Goal: Transaction & Acquisition: Purchase product/service

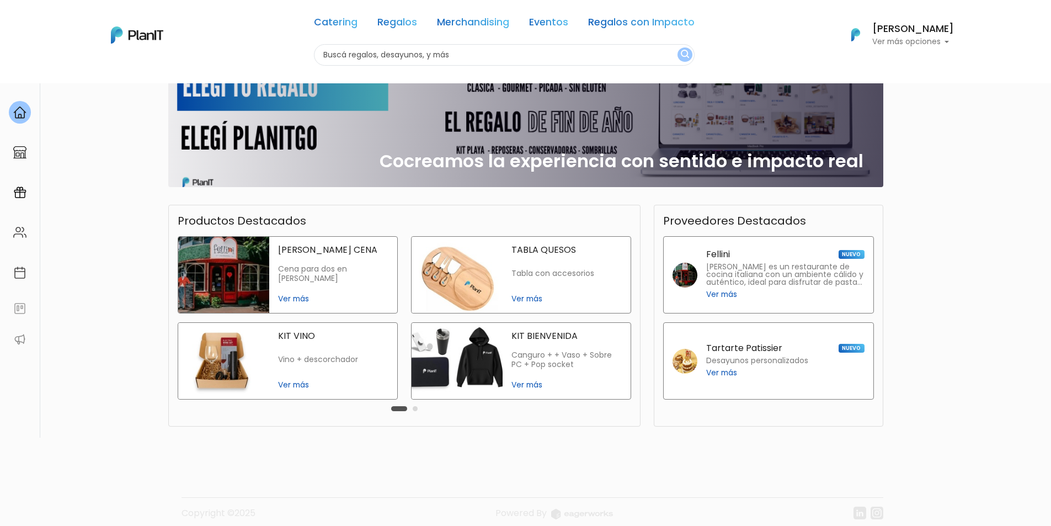
scroll to position [183, 0]
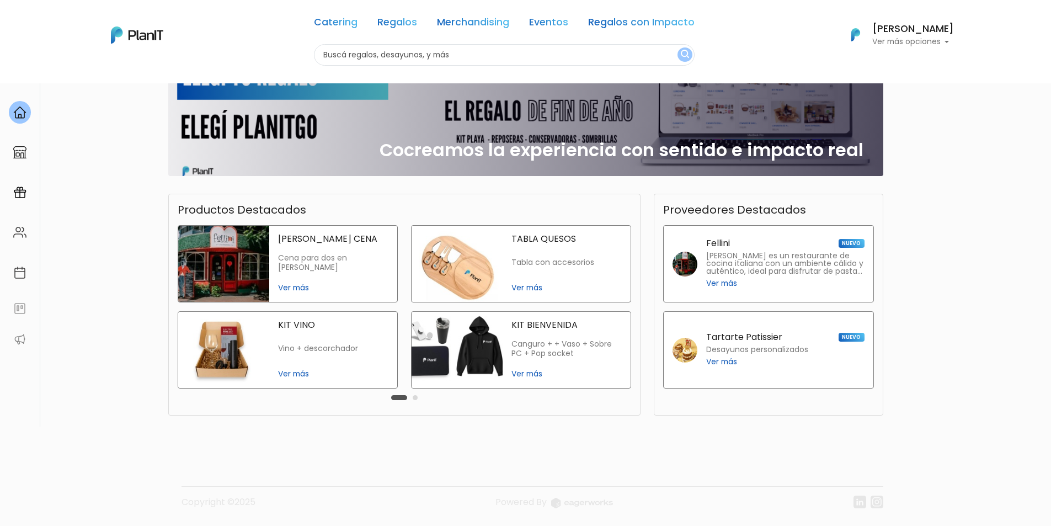
click at [210, 355] on img at bounding box center [223, 350] width 91 height 76
click at [523, 273] on div "TABLA QUESOS Tabla con accesorios Ver más" at bounding box center [567, 264] width 128 height 76
click at [524, 336] on div "KIT BIENVENIDA Canguro + + Vaso + Sobre PC + Pop socket Ver más" at bounding box center [567, 350] width 128 height 76
click at [522, 265] on p "Tabla con accesorios" at bounding box center [567, 262] width 110 height 9
click at [744, 350] on p "Desayunos personalizados" at bounding box center [757, 350] width 102 height 8
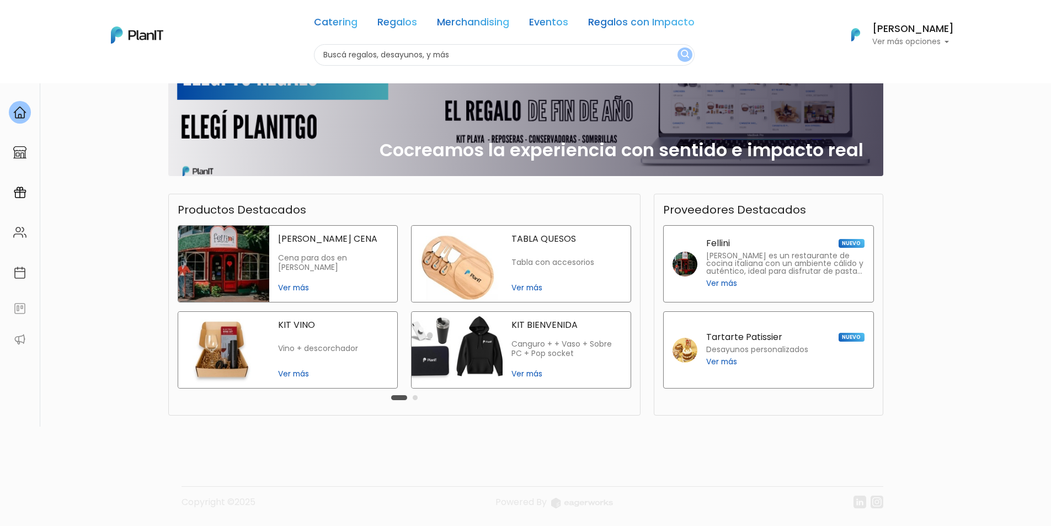
click at [412, 398] on div "Carousel Pagination" at bounding box center [405, 397] width 32 height 13
click at [409, 22] on link "Regalos" at bounding box center [397, 24] width 40 height 13
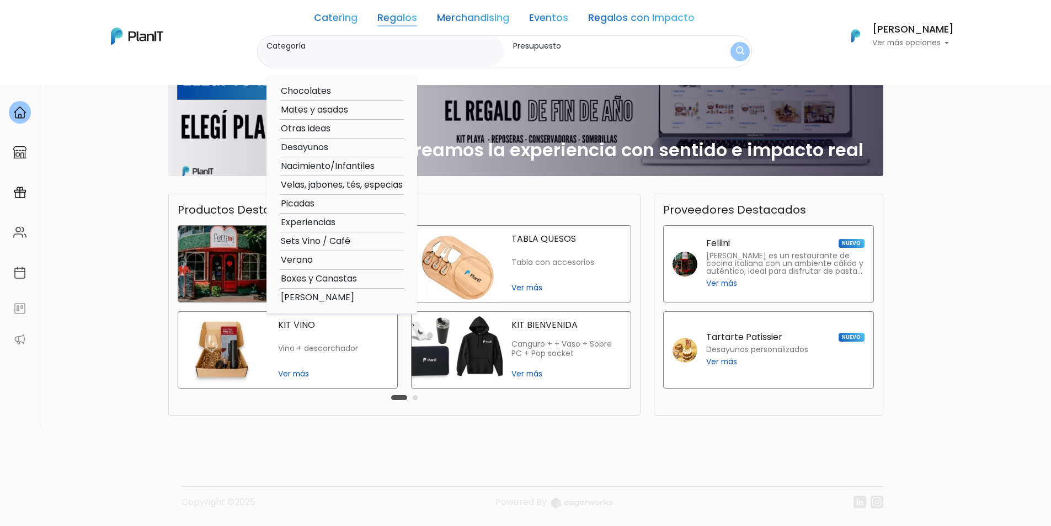
click at [310, 278] on option "Boxes y Canastas" at bounding box center [342, 279] width 124 height 14
type input "Boxes y Canastas"
type input "$0 - $1000"
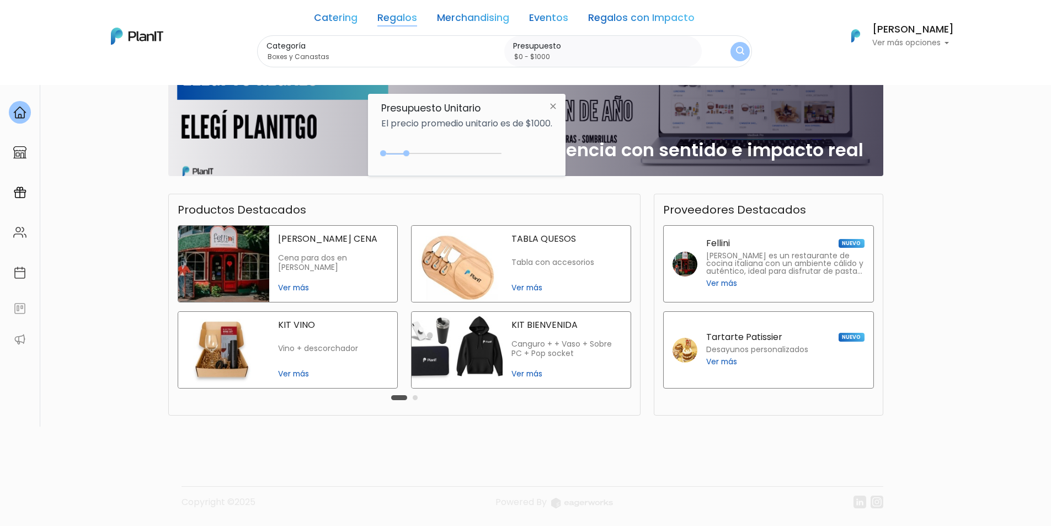
click at [560, 105] on img at bounding box center [553, 106] width 20 height 20
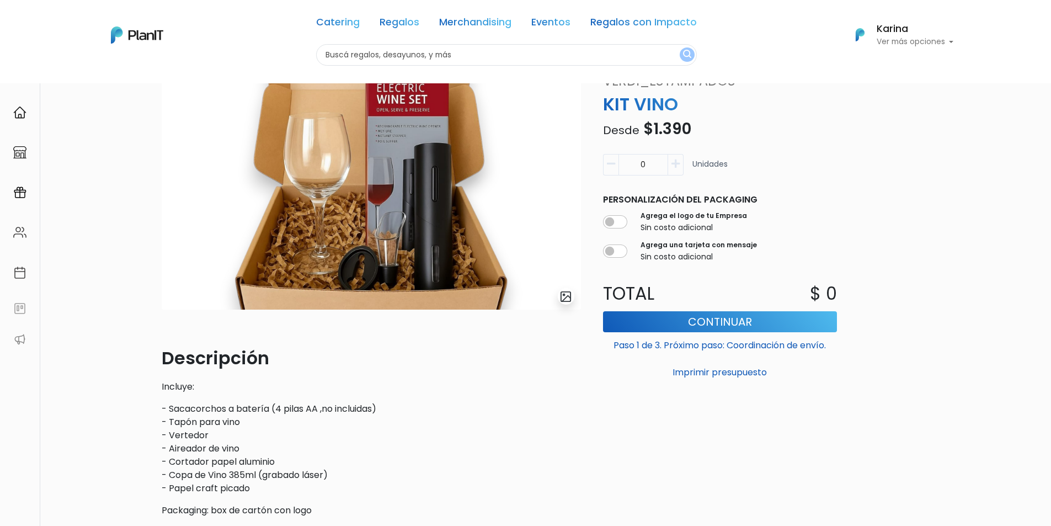
scroll to position [55, 0]
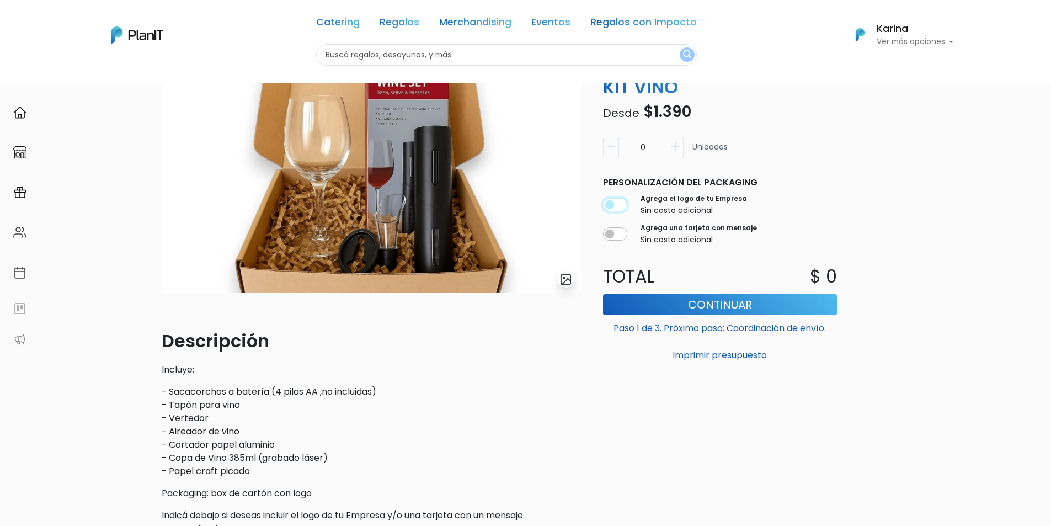
click at [621, 209] on input "checkbox" at bounding box center [615, 204] width 24 height 13
checkbox input "true"
click at [621, 235] on input "checkbox" at bounding box center [615, 233] width 24 height 13
checkbox input "true"
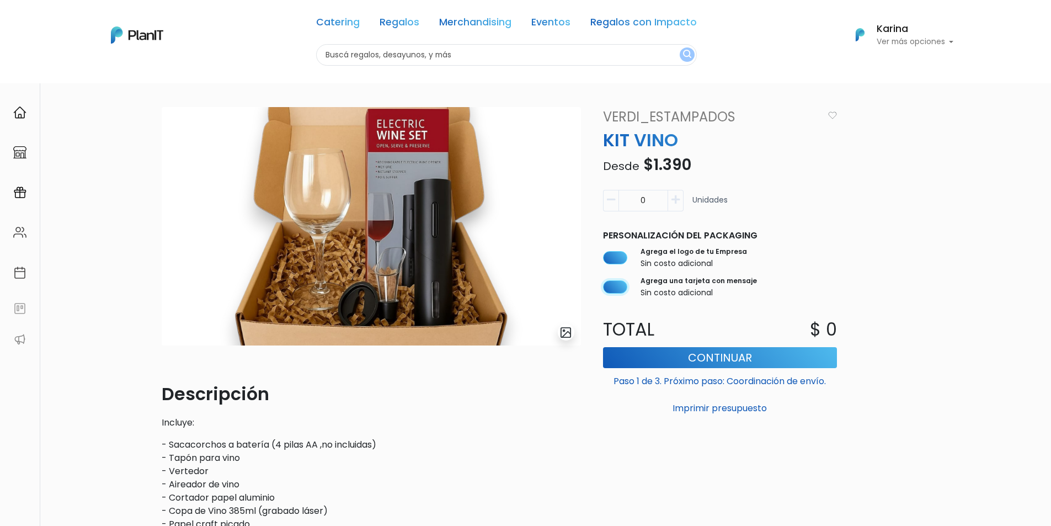
scroll to position [0, 0]
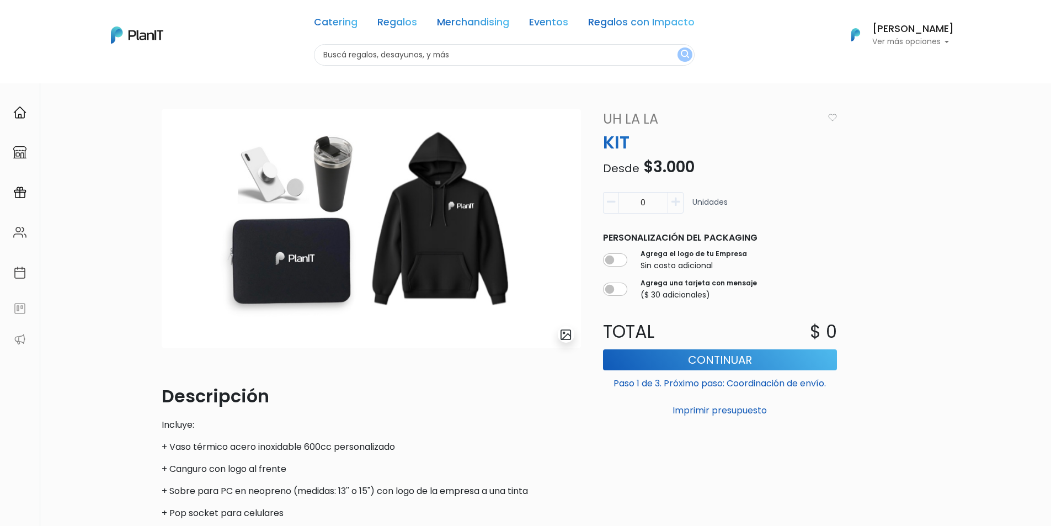
click at [676, 203] on icon "button" at bounding box center [676, 202] width 8 height 10
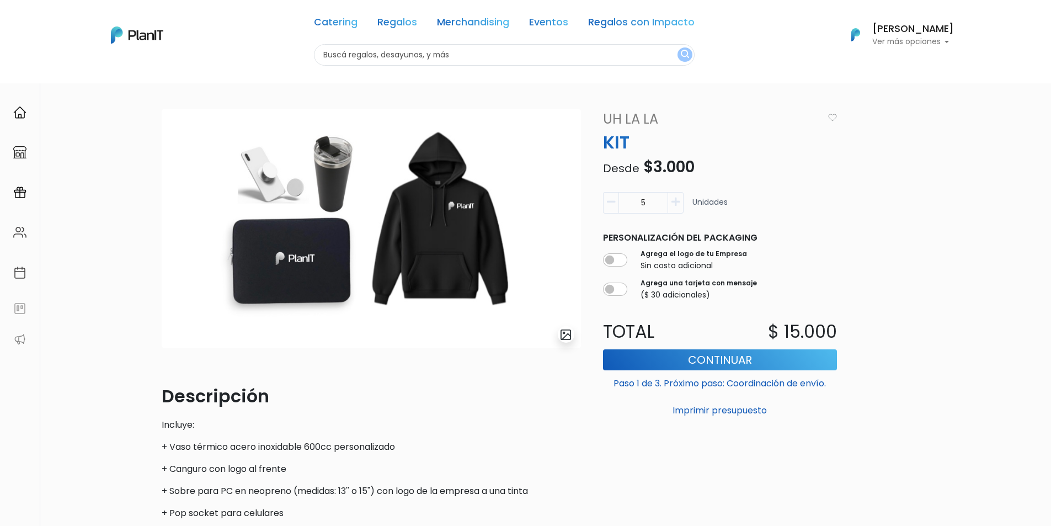
click at [609, 204] on icon "button" at bounding box center [611, 202] width 8 height 10
type input "1"
